Goal: Task Accomplishment & Management: Use online tool/utility

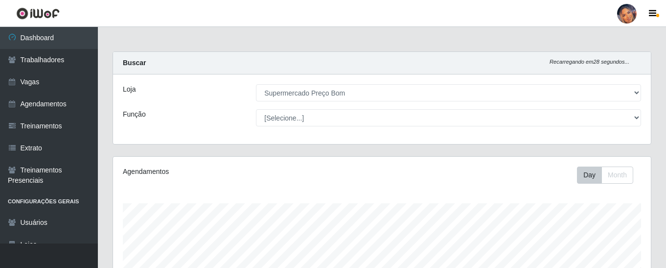
select select "169"
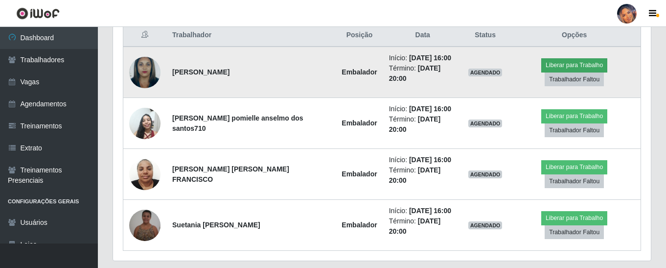
scroll to position [203, 538]
click at [547, 67] on button "Liberar para Trabalho" at bounding box center [575, 65] width 66 height 14
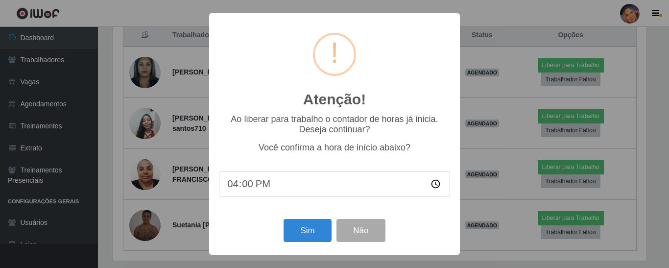
click at [321, 218] on div "Atenção! × Ao liberar para trabalho o contador de horas já inicia. Deseja conti…" at bounding box center [334, 133] width 251 height 241
click at [322, 229] on button "Sim" at bounding box center [307, 230] width 47 height 23
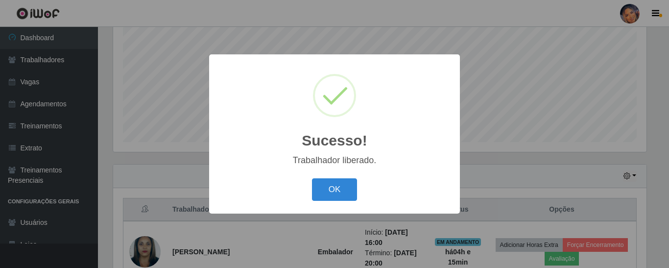
drag, startPoint x: 330, startPoint y: 194, endPoint x: 370, endPoint y: 178, distance: 43.9
click at [330, 194] on button "OK" at bounding box center [335, 189] width 46 height 23
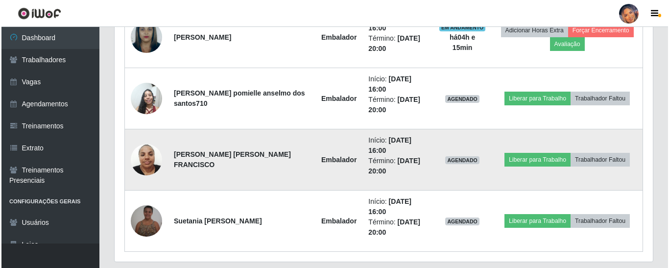
scroll to position [453, 0]
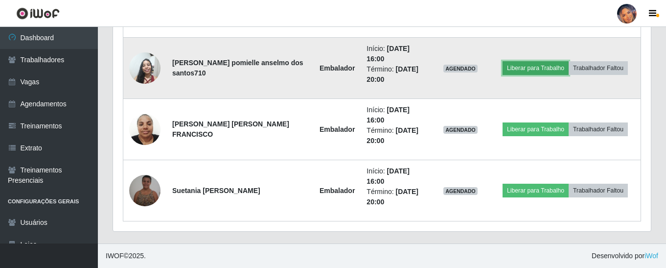
click at [530, 72] on button "Liberar para Trabalho" at bounding box center [536, 68] width 66 height 14
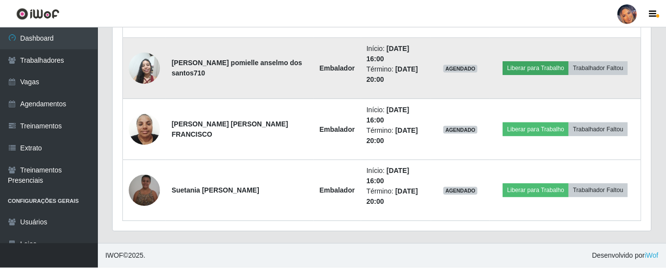
scroll to position [203, 533]
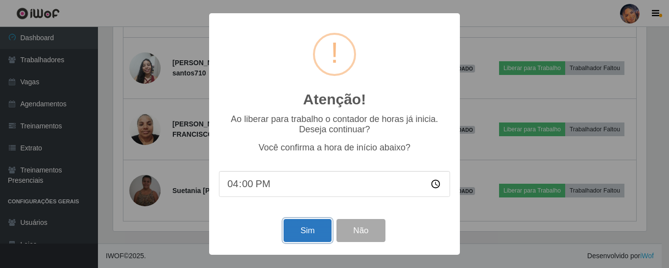
click at [313, 228] on button "Sim" at bounding box center [307, 230] width 47 height 23
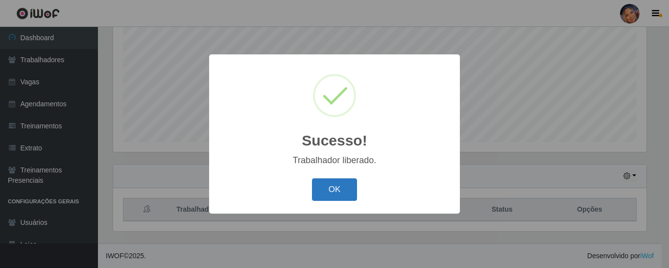
click at [334, 186] on button "OK" at bounding box center [335, 189] width 46 height 23
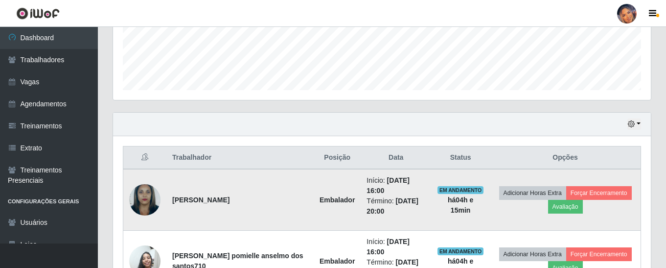
scroll to position [453, 0]
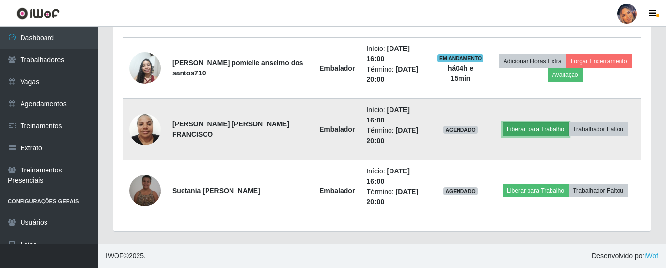
click at [548, 129] on button "Liberar para Trabalho" at bounding box center [536, 129] width 66 height 14
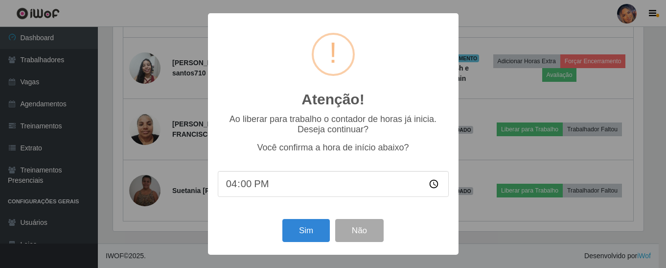
scroll to position [203, 533]
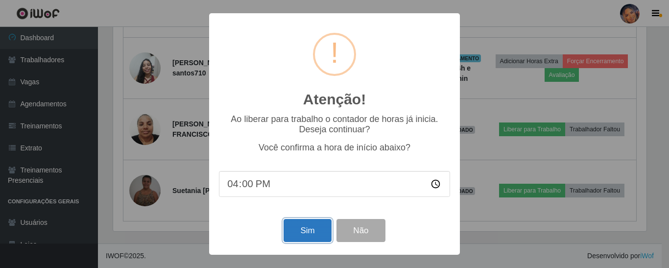
click at [295, 228] on button "Sim" at bounding box center [307, 230] width 47 height 23
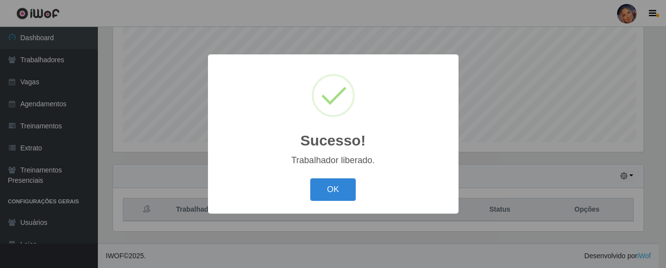
scroll to position [0, 0]
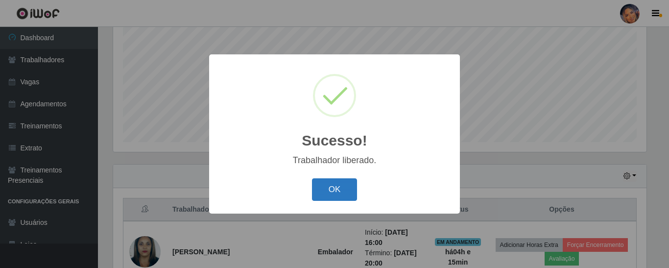
click at [327, 192] on button "OK" at bounding box center [335, 189] width 46 height 23
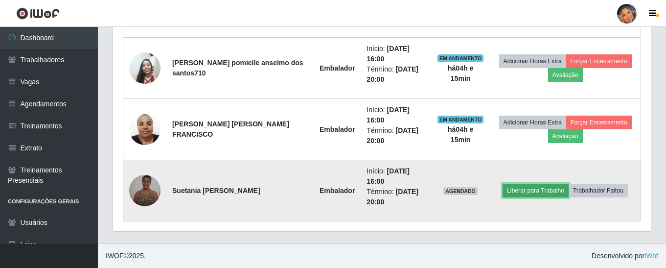
click at [546, 188] on button "Liberar para Trabalho" at bounding box center [536, 191] width 66 height 14
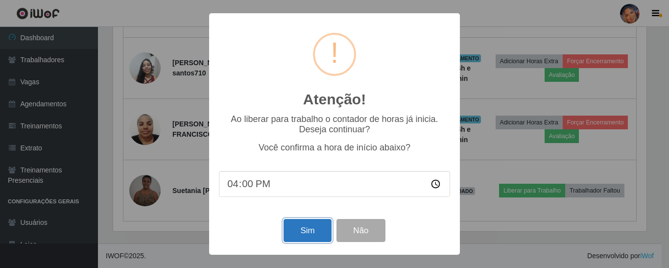
click at [295, 231] on button "Sim" at bounding box center [307, 230] width 47 height 23
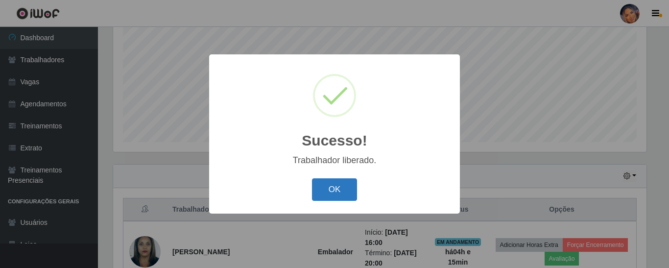
click at [344, 193] on button "OK" at bounding box center [335, 189] width 46 height 23
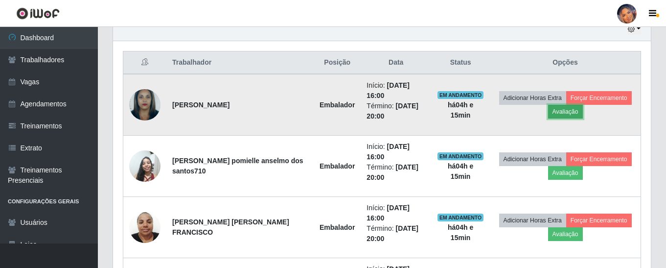
click at [575, 113] on button "Avaliação" at bounding box center [565, 112] width 35 height 14
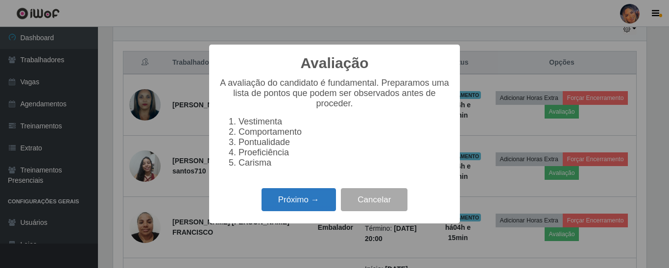
click at [320, 201] on button "Próximo →" at bounding box center [298, 199] width 74 height 23
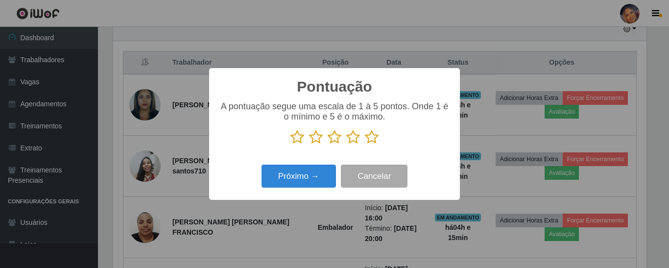
click at [369, 139] on icon at bounding box center [372, 137] width 14 height 15
click at [365, 144] on input "radio" at bounding box center [365, 144] width 0 height 0
click at [275, 161] on div "Pontuação × A pontuação segue uma escala de 1 à 5 pontos. Onde 1 é o mínimo e 5…" at bounding box center [334, 134] width 251 height 132
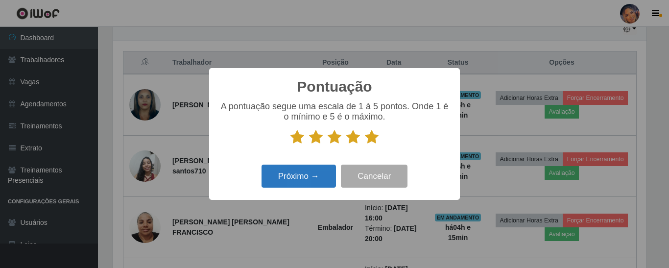
click at [286, 166] on div "Próximo → Cancelar" at bounding box center [334, 176] width 231 height 28
click at [295, 172] on button "Próximo →" at bounding box center [298, 176] width 74 height 23
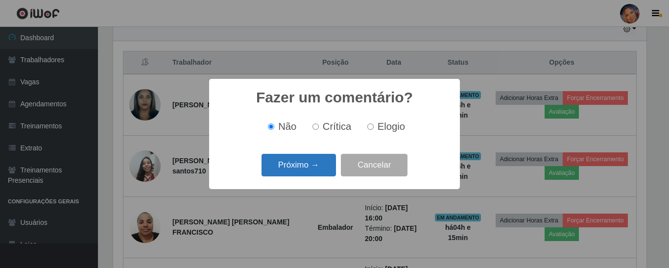
click at [302, 159] on button "Próximo →" at bounding box center [298, 165] width 74 height 23
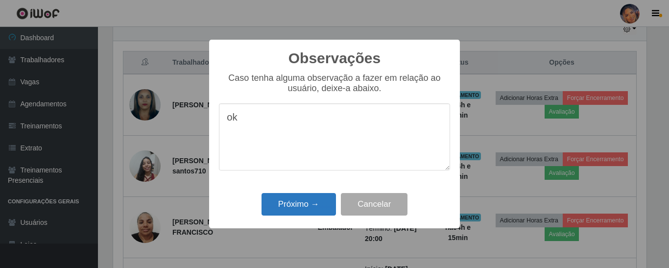
type textarea "ok"
click at [317, 208] on button "Próximo →" at bounding box center [298, 204] width 74 height 23
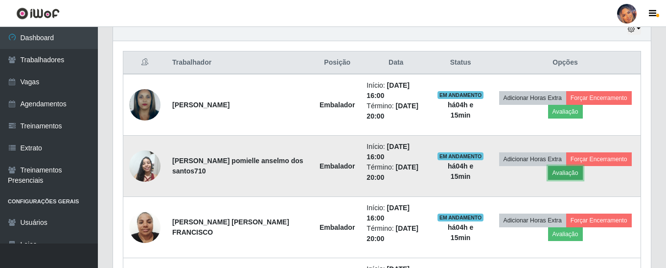
click at [552, 176] on button "Avaliação" at bounding box center [565, 173] width 35 height 14
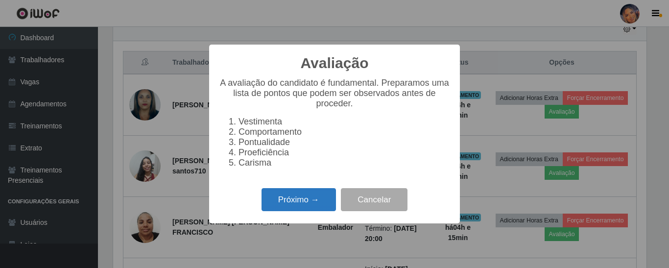
click at [305, 207] on button "Próximo →" at bounding box center [298, 199] width 74 height 23
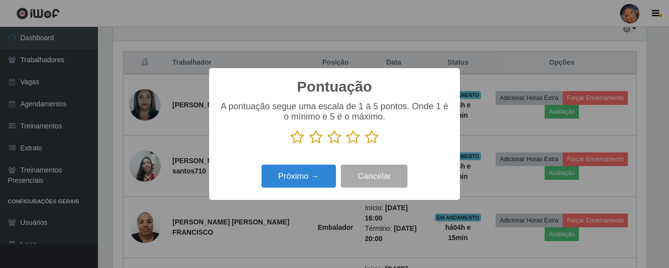
click at [374, 140] on icon at bounding box center [372, 137] width 14 height 15
click at [365, 144] on input "radio" at bounding box center [365, 144] width 0 height 0
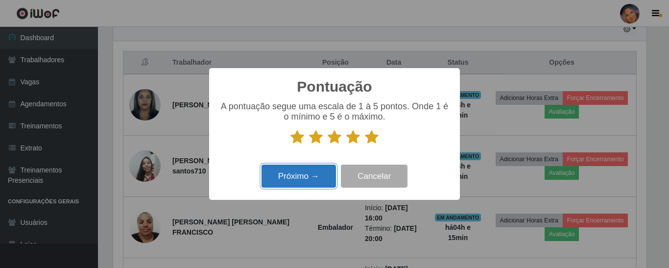
click at [320, 176] on button "Próximo →" at bounding box center [298, 176] width 74 height 23
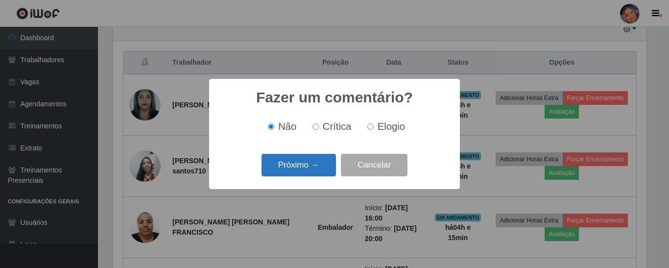
click at [309, 165] on button "Próximo →" at bounding box center [298, 165] width 74 height 23
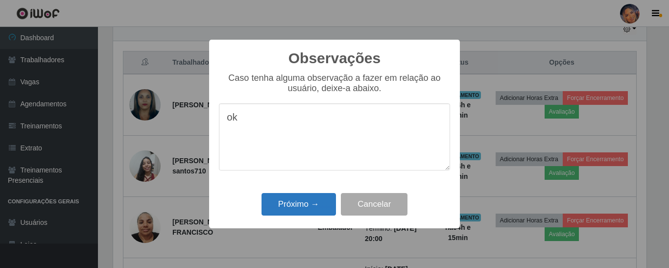
type textarea "ok"
drag, startPoint x: 317, startPoint y: 202, endPoint x: 314, endPoint y: 197, distance: 6.4
click at [317, 202] on button "Próximo →" at bounding box center [298, 204] width 74 height 23
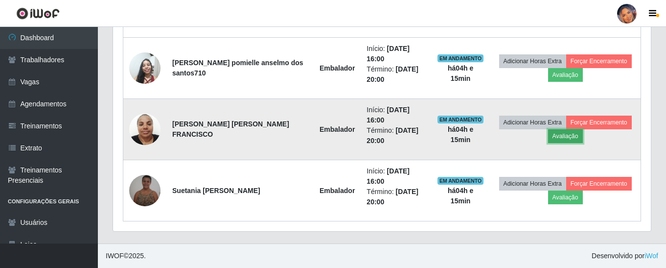
click at [555, 135] on button "Avaliação" at bounding box center [565, 136] width 35 height 14
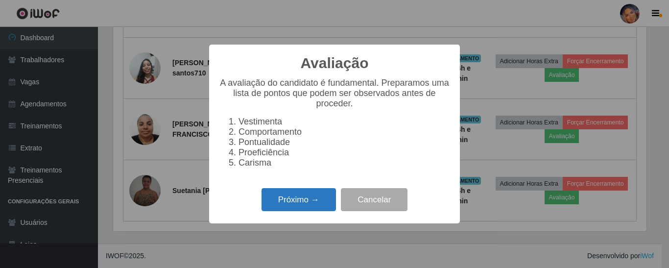
click at [328, 202] on button "Próximo →" at bounding box center [298, 199] width 74 height 23
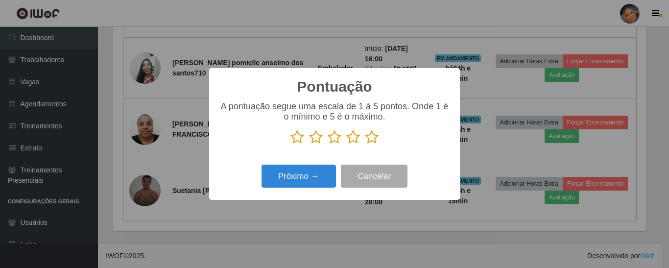
click at [372, 139] on icon at bounding box center [372, 137] width 14 height 15
click at [365, 144] on input "radio" at bounding box center [365, 144] width 0 height 0
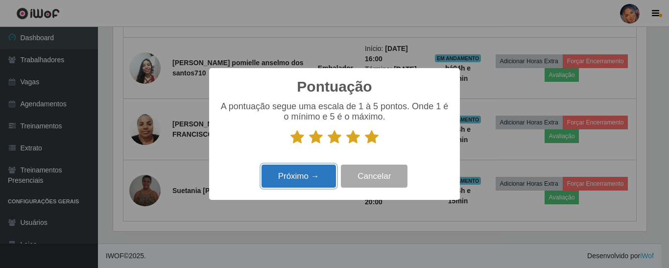
click at [309, 173] on button "Próximo →" at bounding box center [298, 176] width 74 height 23
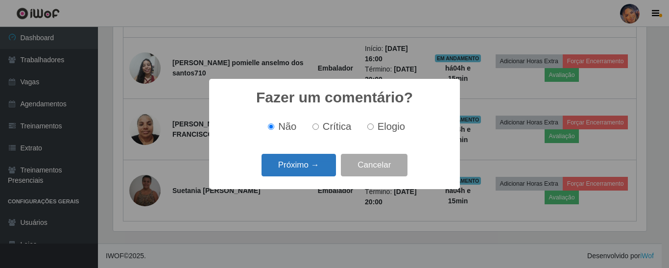
click at [329, 155] on button "Próximo →" at bounding box center [298, 165] width 74 height 23
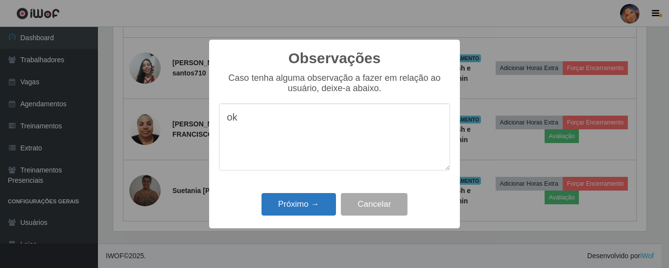
type textarea "ok"
click at [297, 209] on button "Próximo →" at bounding box center [298, 204] width 74 height 23
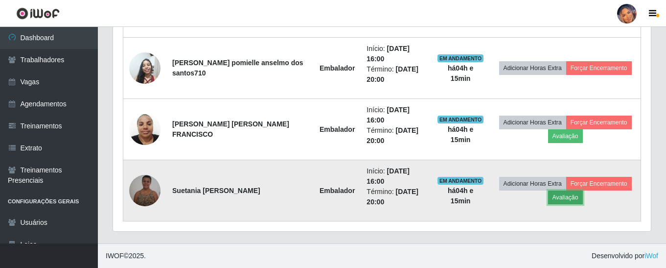
click at [562, 199] on button "Avaliação" at bounding box center [565, 197] width 35 height 14
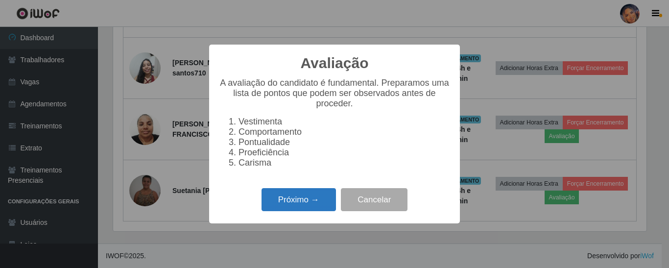
click at [283, 201] on button "Próximo →" at bounding box center [298, 199] width 74 height 23
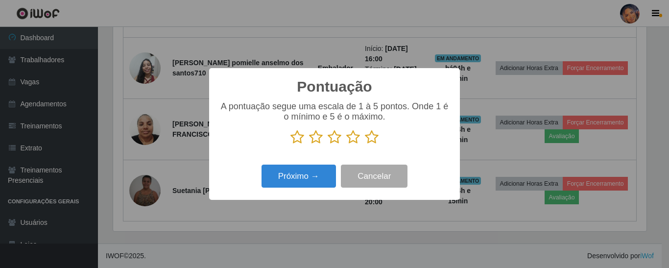
click at [372, 135] on icon at bounding box center [372, 137] width 14 height 15
click at [365, 144] on input "radio" at bounding box center [365, 144] width 0 height 0
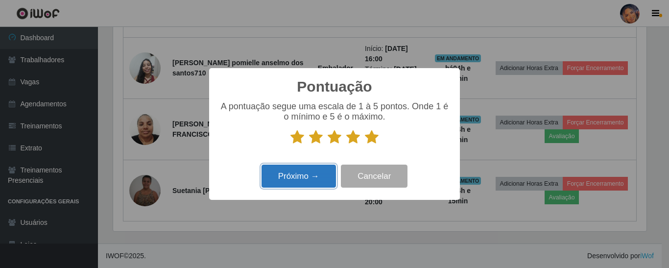
click at [293, 179] on button "Próximo →" at bounding box center [298, 176] width 74 height 23
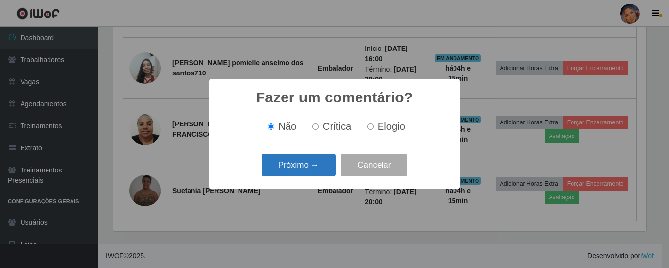
click at [290, 165] on button "Próximo →" at bounding box center [298, 165] width 74 height 23
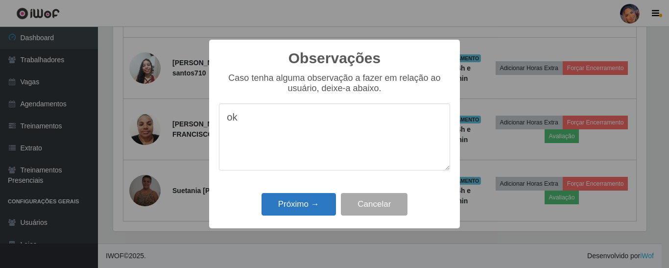
type textarea "ok"
click at [297, 213] on button "Próximo →" at bounding box center [298, 204] width 74 height 23
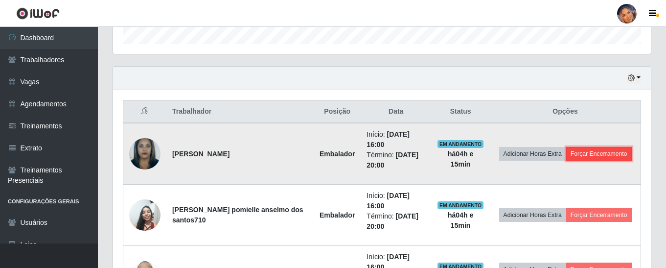
click at [608, 150] on button "Forçar Encerramento" at bounding box center [600, 154] width 66 height 14
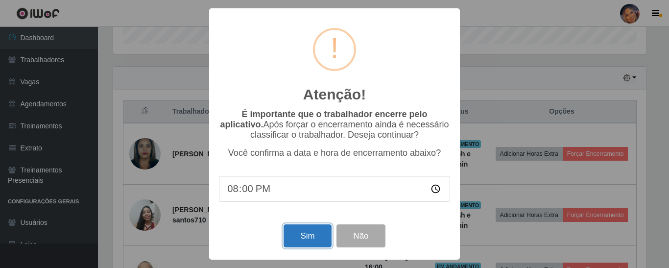
click at [320, 238] on button "Sim" at bounding box center [307, 235] width 47 height 23
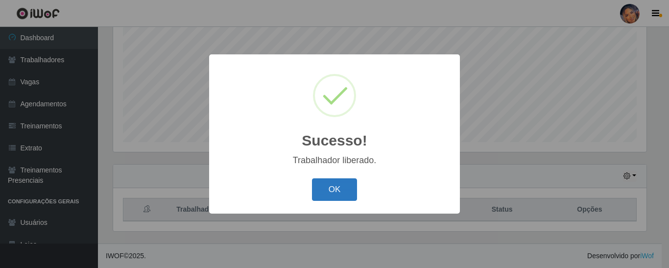
click at [321, 190] on button "OK" at bounding box center [335, 189] width 46 height 23
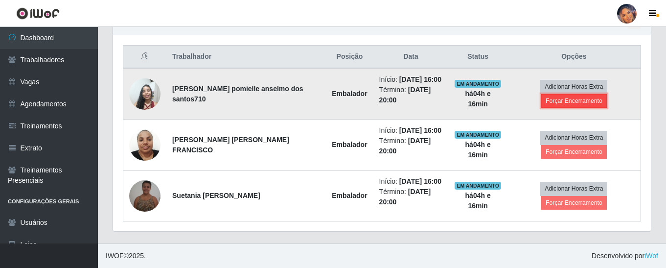
click at [560, 103] on button "Forçar Encerramento" at bounding box center [575, 101] width 66 height 14
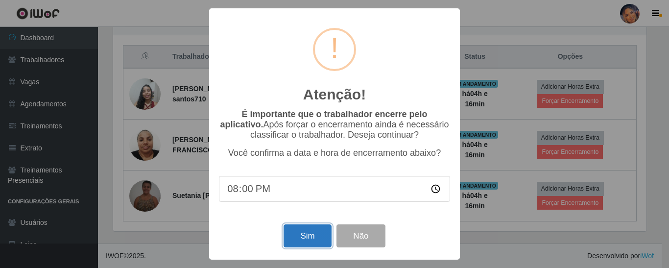
click at [313, 239] on button "Sim" at bounding box center [307, 235] width 47 height 23
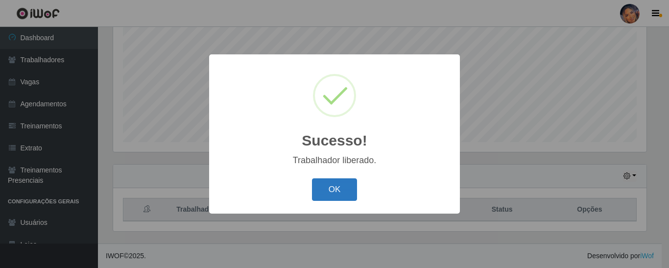
click at [326, 183] on button "OK" at bounding box center [335, 189] width 46 height 23
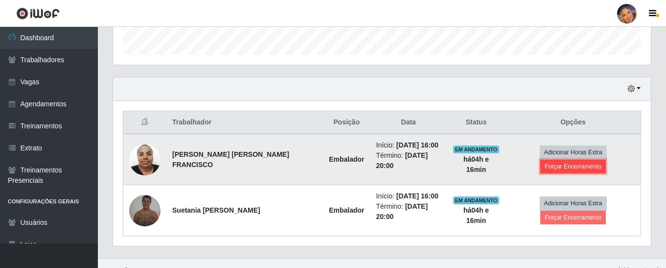
click at [585, 160] on button "Forçar Encerramento" at bounding box center [574, 167] width 66 height 14
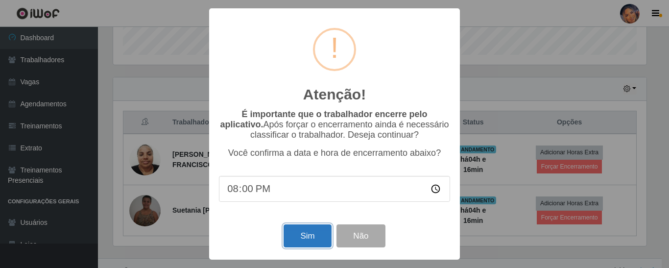
click at [293, 234] on button "Sim" at bounding box center [307, 235] width 47 height 23
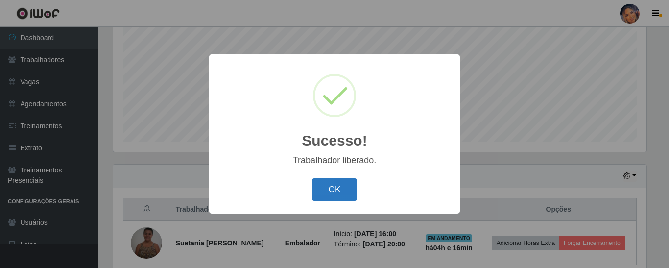
drag, startPoint x: 330, startPoint y: 181, endPoint x: 342, endPoint y: 179, distance: 12.9
click at [330, 182] on button "OK" at bounding box center [335, 189] width 46 height 23
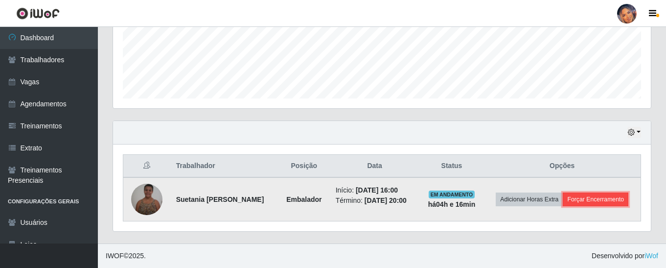
click at [614, 195] on button "Forçar Encerramento" at bounding box center [596, 199] width 66 height 14
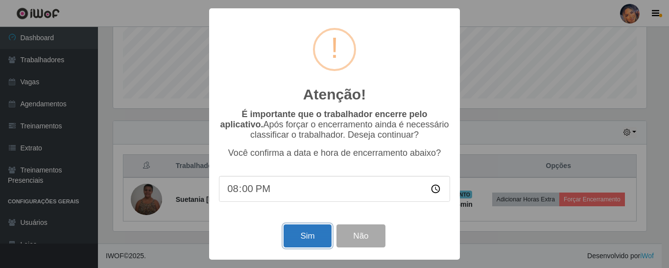
click at [314, 238] on button "Sim" at bounding box center [307, 235] width 47 height 23
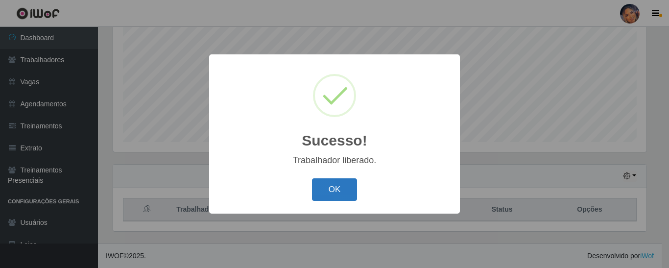
click at [326, 190] on button "OK" at bounding box center [335, 189] width 46 height 23
